Goal: Find specific page/section: Find specific page/section

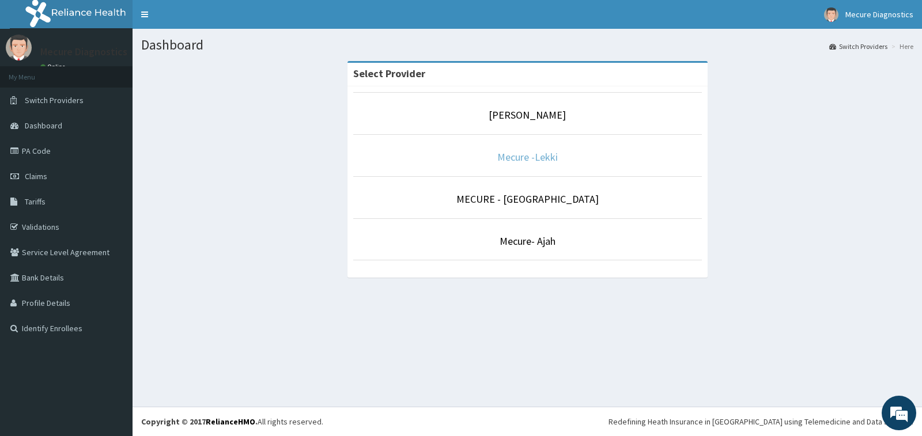
click at [518, 158] on link "Mecure -Lekki" at bounding box center [527, 156] width 60 height 13
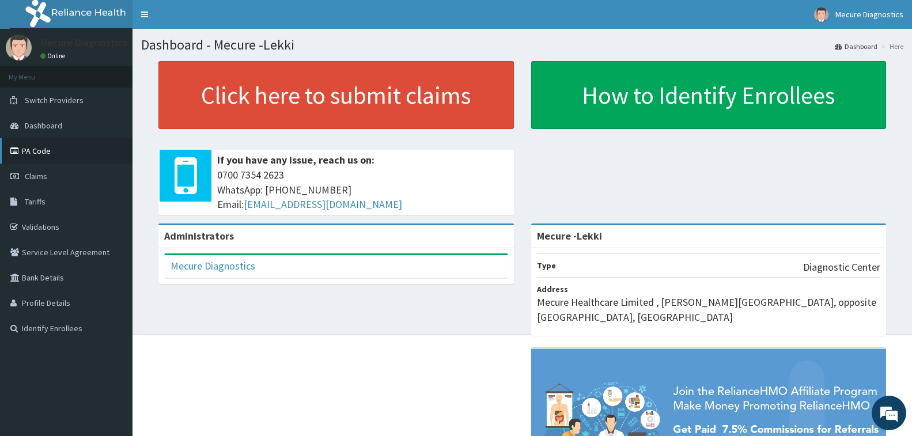
click at [35, 147] on link "PA Code" at bounding box center [66, 150] width 133 height 25
